Goal: Task Accomplishment & Management: Manage account settings

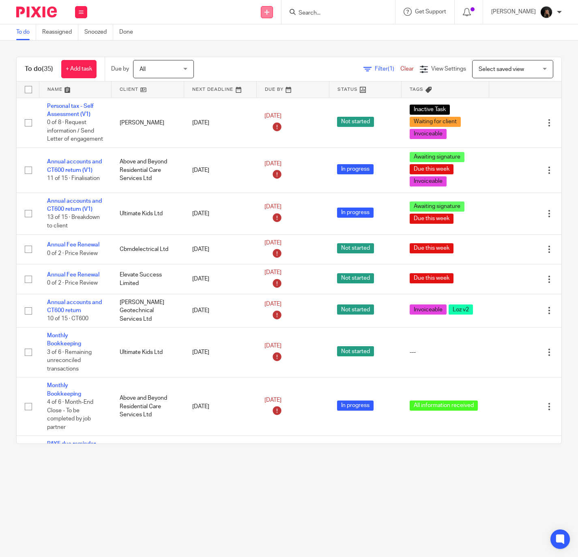
drag, startPoint x: 248, startPoint y: 498, endPoint x: 276, endPoint y: 7, distance: 491.2
click at [249, 497] on main "To do Reassigned Snoozed Done To do (35) + Add task Due by All All [DATE] [DATE…" at bounding box center [289, 278] width 578 height 557
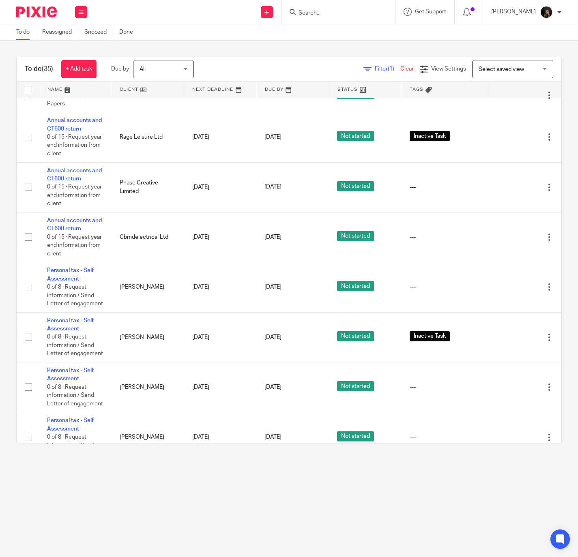
scroll to position [550, 0]
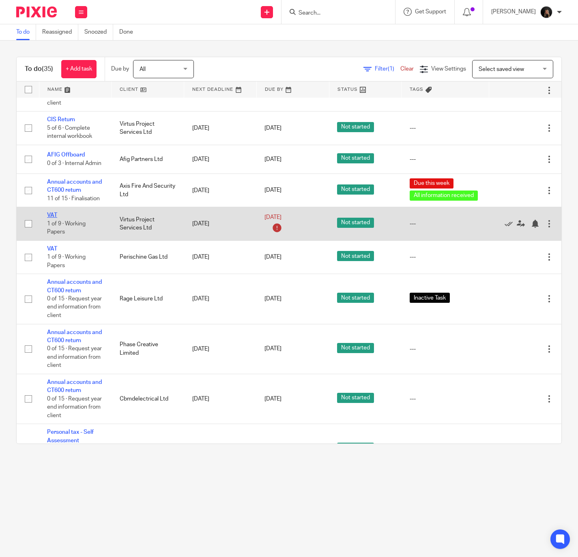
click at [48, 218] on link "VAT" at bounding box center [52, 216] width 10 height 6
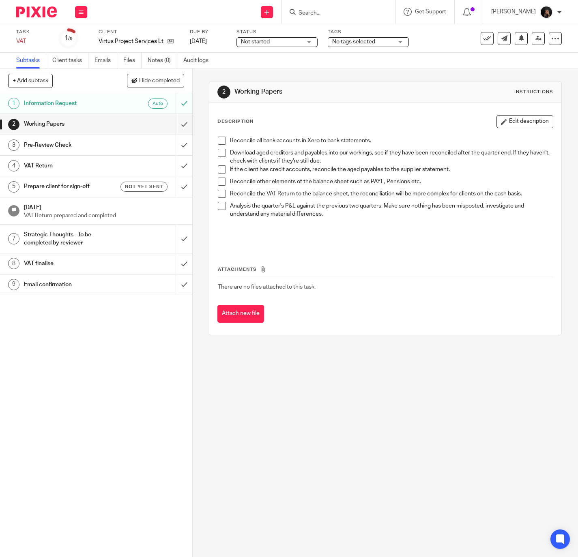
click at [397, 359] on div "2 Working Papers Instructions Description Edit description Reconcile all bank a…" at bounding box center [385, 313] width 385 height 488
